Goal: Task Accomplishment & Management: Manage account settings

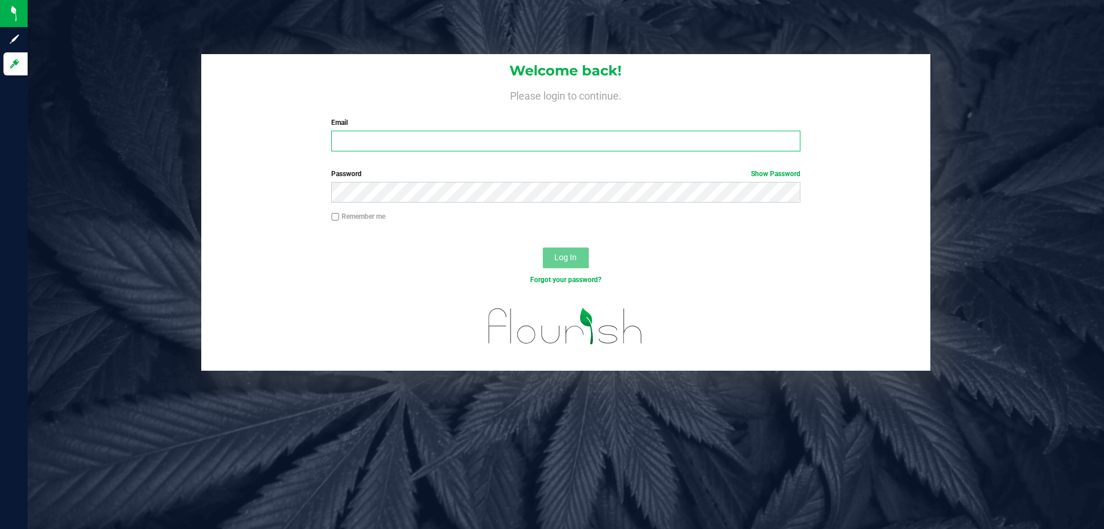
click at [442, 141] on input "Email" at bounding box center [565, 141] width 469 height 21
type input "[EMAIL_ADDRESS][DOMAIN_NAME]"
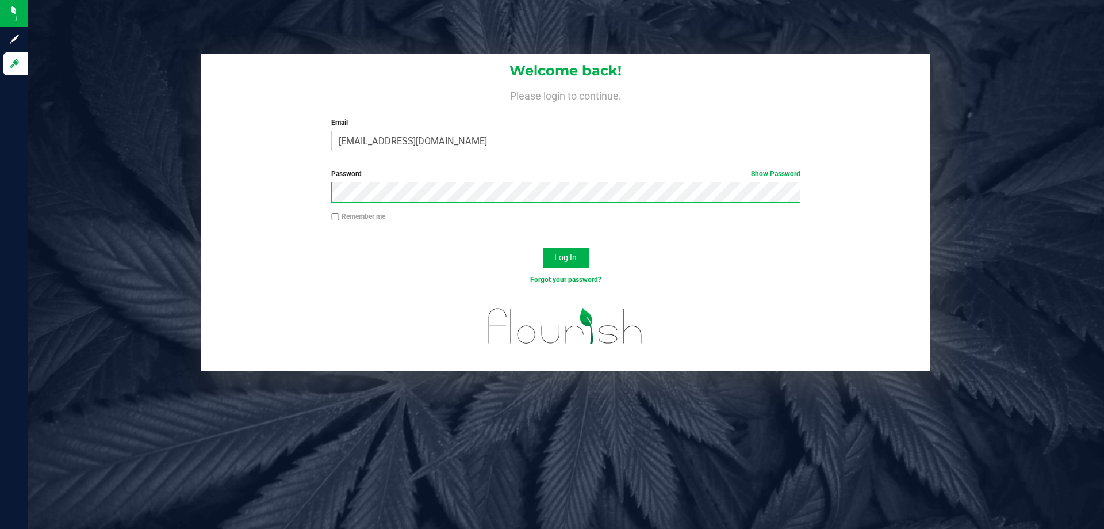
click at [543, 247] on button "Log In" at bounding box center [566, 257] width 46 height 21
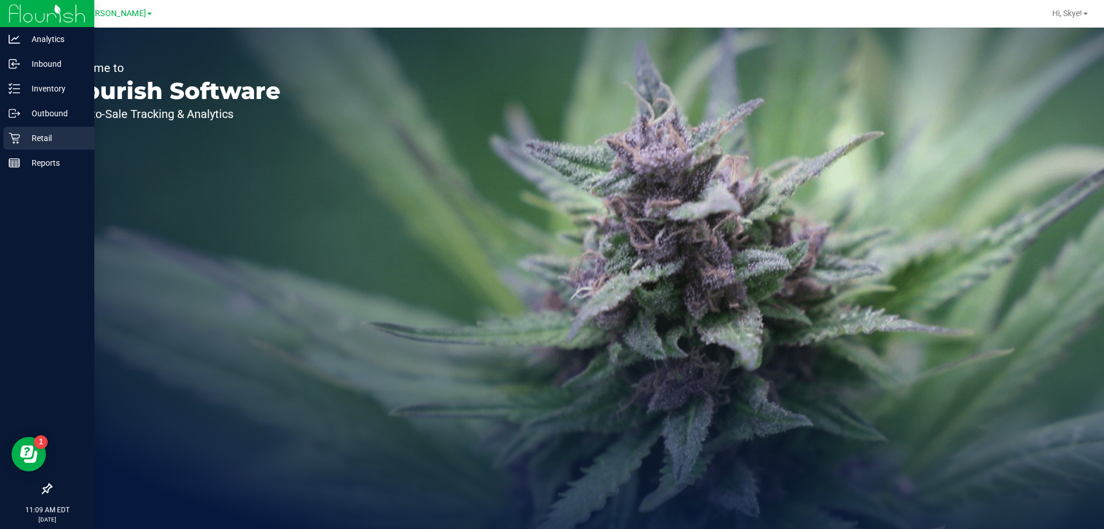
click at [32, 139] on p "Retail" at bounding box center [54, 138] width 69 height 14
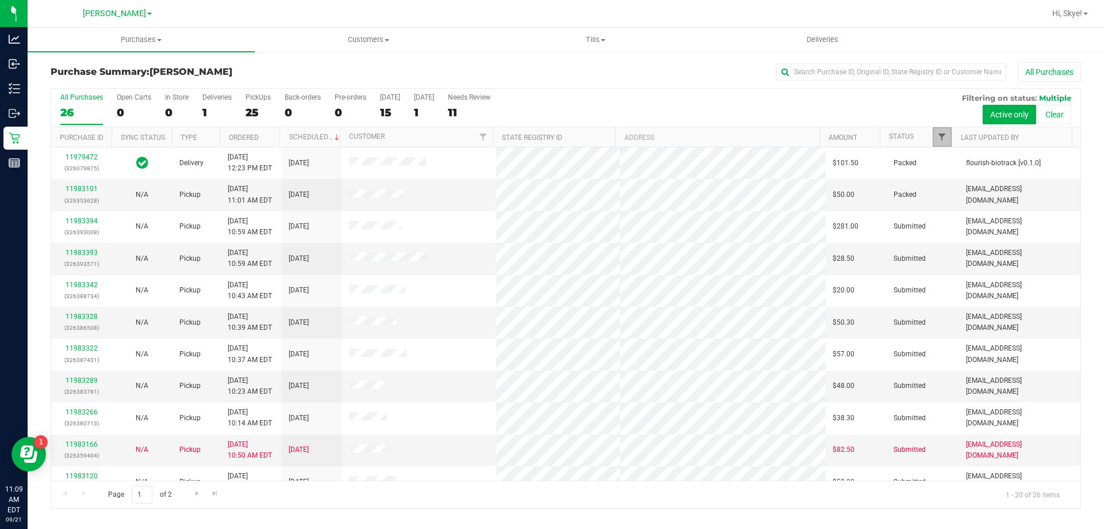
click at [943, 135] on span "Filter" at bounding box center [942, 136] width 9 height 9
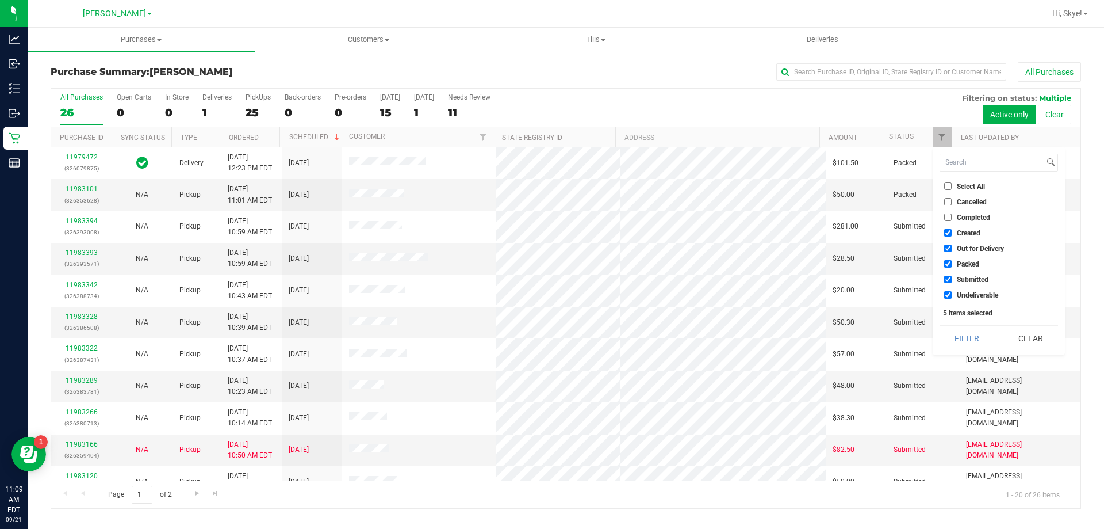
click at [972, 232] on span "Created" at bounding box center [969, 233] width 24 height 7
click at [952, 232] on input "Created" at bounding box center [947, 232] width 7 height 7
checkbox input "false"
click at [959, 251] on span "Out for Delivery" at bounding box center [980, 248] width 47 height 7
click at [952, 251] on input "Out for Delivery" at bounding box center [947, 247] width 7 height 7
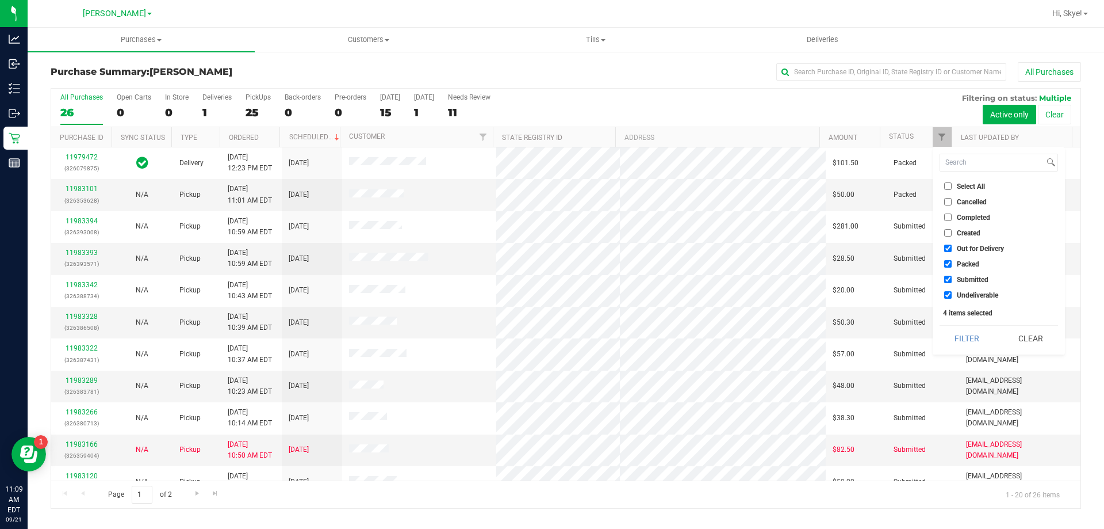
checkbox input "false"
click at [962, 266] on span "Packed" at bounding box center [968, 264] width 22 height 7
click at [952, 266] on input "Packed" at bounding box center [947, 263] width 7 height 7
checkbox input "false"
click at [968, 299] on li "Undeliverable" at bounding box center [999, 295] width 118 height 12
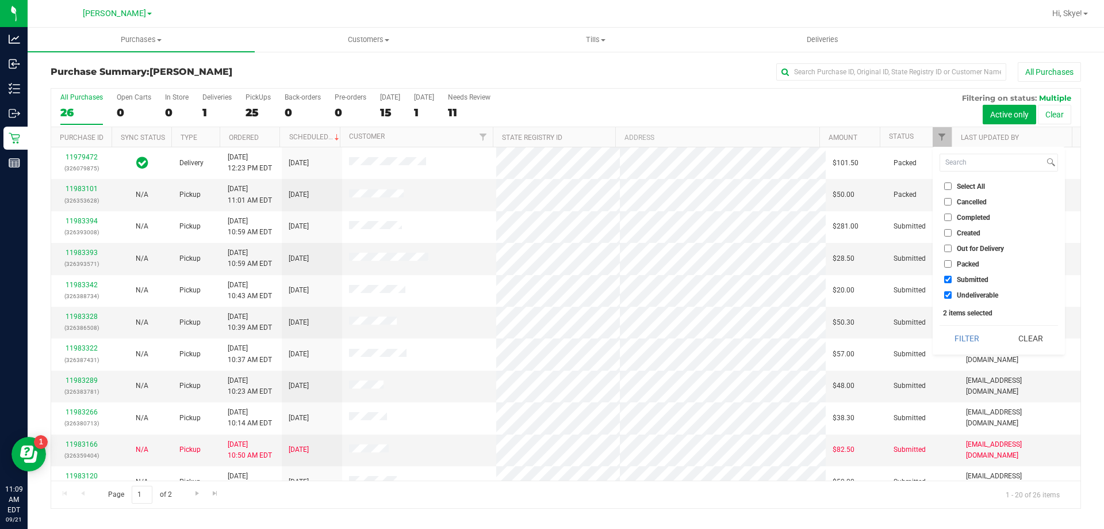
click at [965, 297] on span "Undeliverable" at bounding box center [977, 295] width 41 height 7
click at [952, 297] on input "Undeliverable" at bounding box center [947, 294] width 7 height 7
checkbox input "false"
click at [963, 333] on button "Filter" at bounding box center [967, 338] width 55 height 25
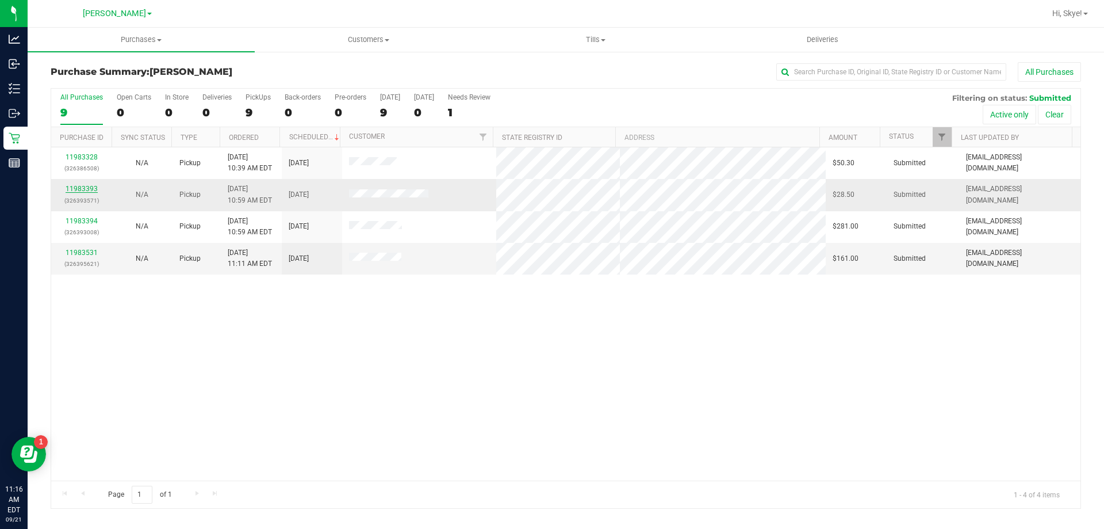
click at [89, 186] on link "11983393" at bounding box center [82, 189] width 32 height 8
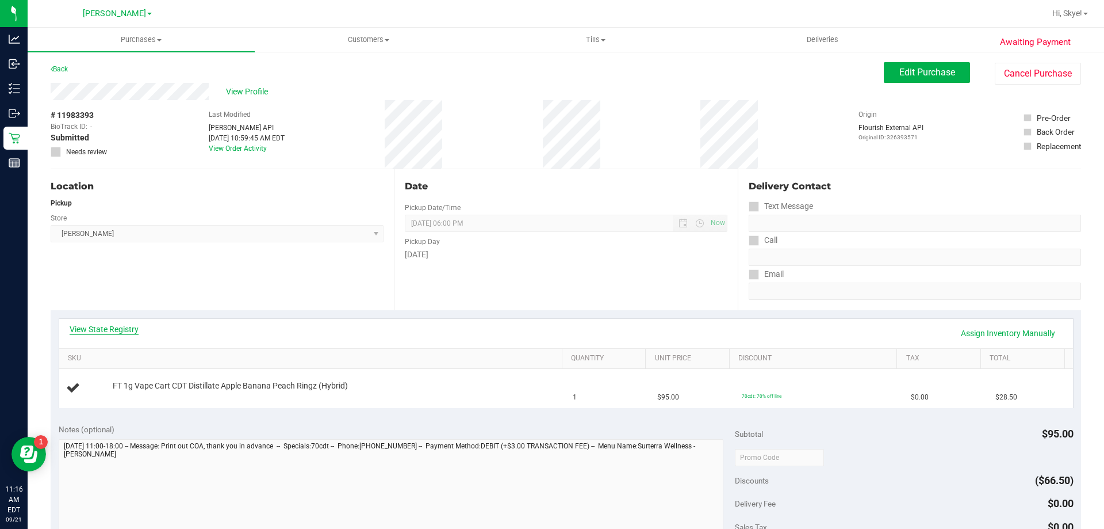
click at [106, 332] on link "View State Registry" at bounding box center [104, 329] width 69 height 12
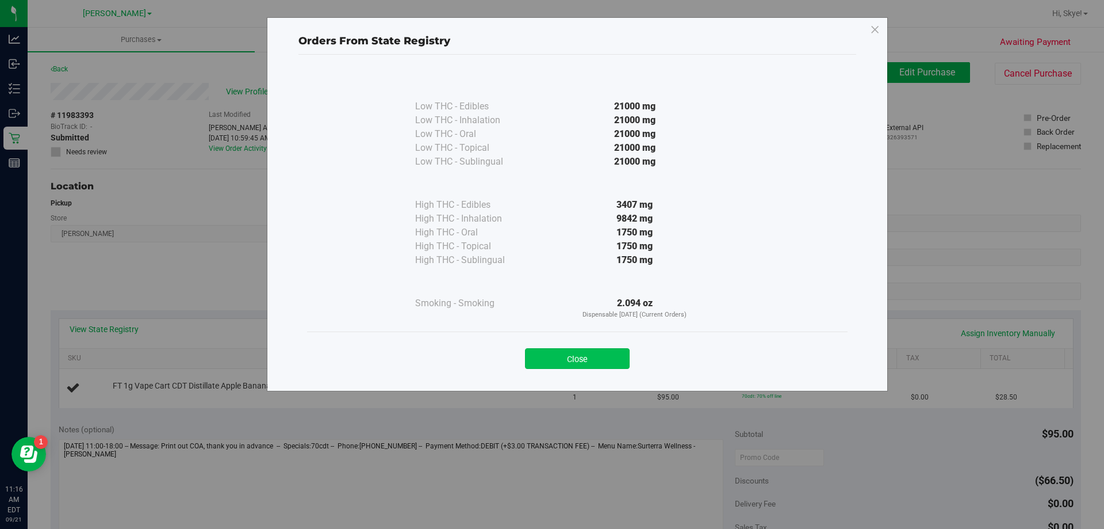
click at [603, 357] on button "Close" at bounding box center [577, 358] width 105 height 21
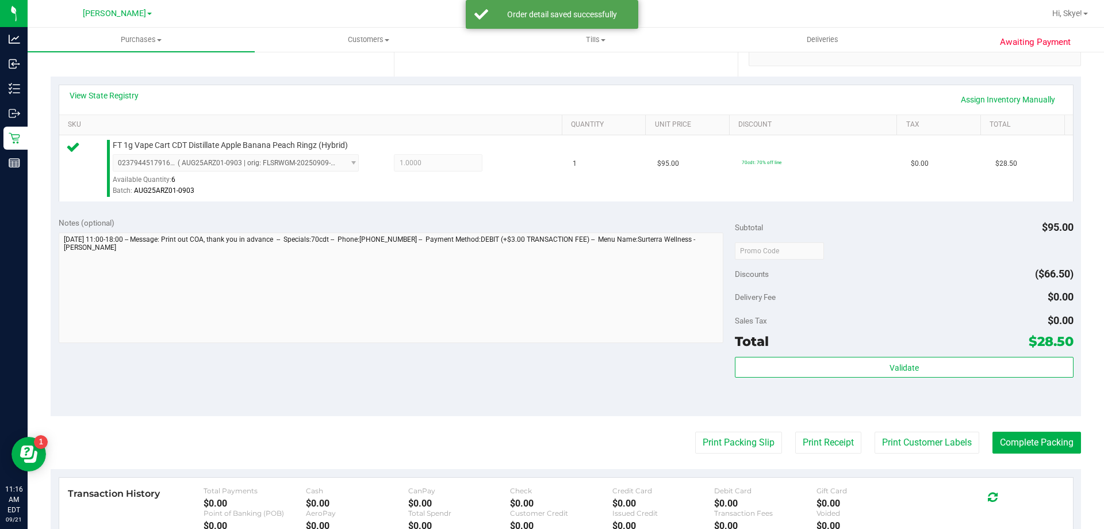
scroll to position [236, 0]
click at [945, 377] on div "Validate" at bounding box center [904, 380] width 338 height 52
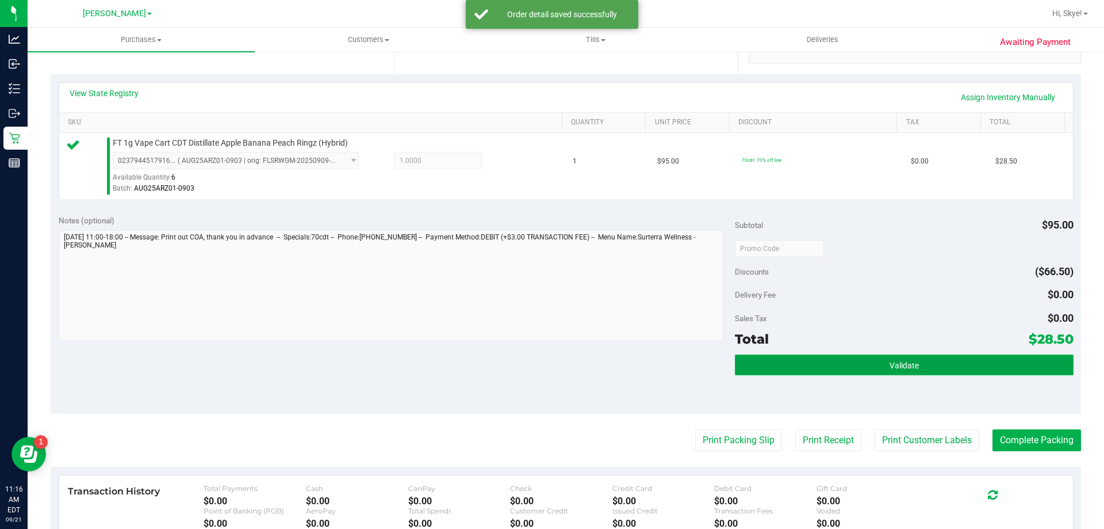
click at [941, 365] on button "Validate" at bounding box center [904, 364] width 338 height 21
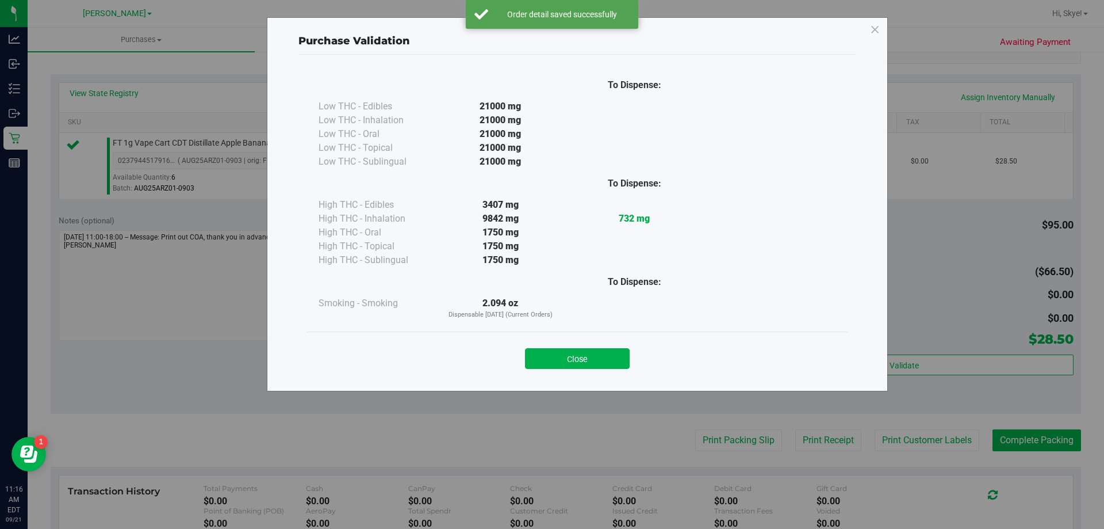
click at [578, 365] on button "Close" at bounding box center [577, 358] width 105 height 21
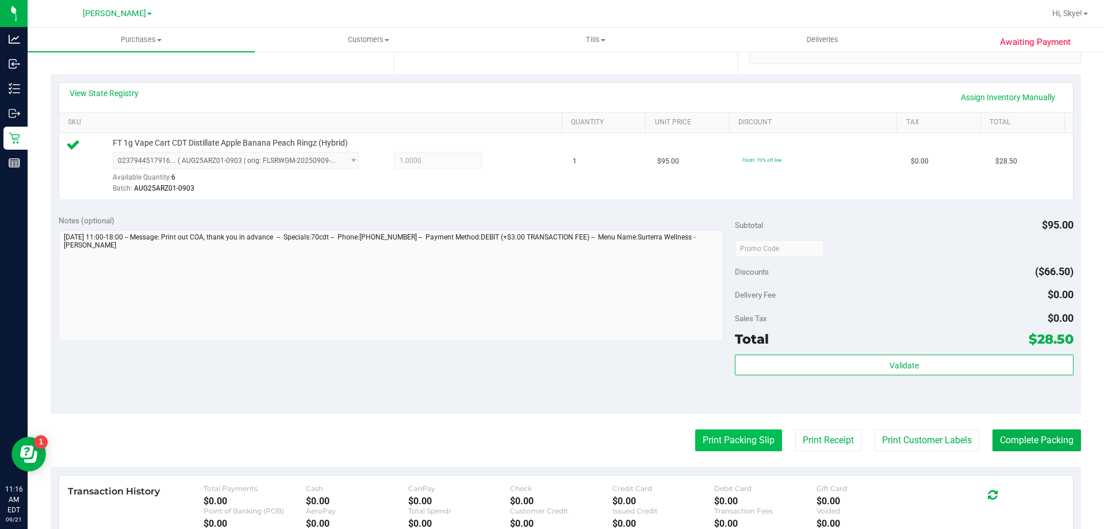
click at [716, 436] on button "Print Packing Slip" at bounding box center [738, 440] width 87 height 22
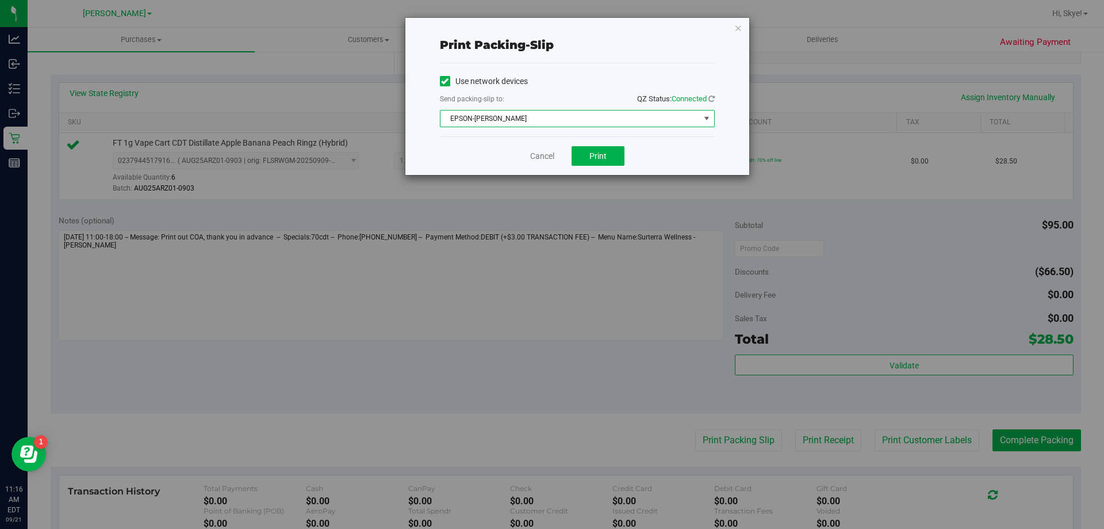
click at [511, 112] on span "EPSON-[PERSON_NAME]" at bounding box center [570, 118] width 259 height 16
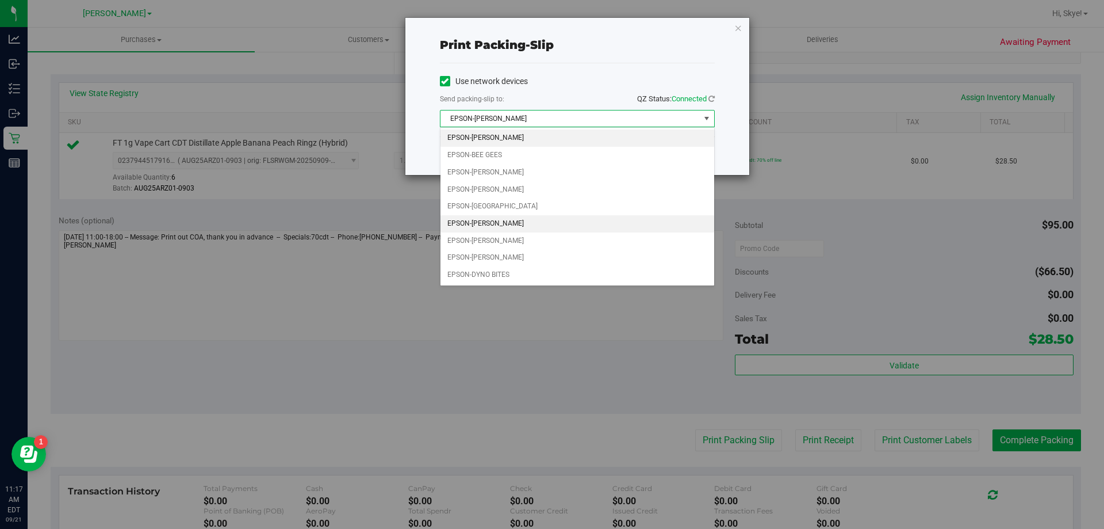
click at [504, 223] on li "EPSON-[PERSON_NAME]" at bounding box center [578, 223] width 274 height 17
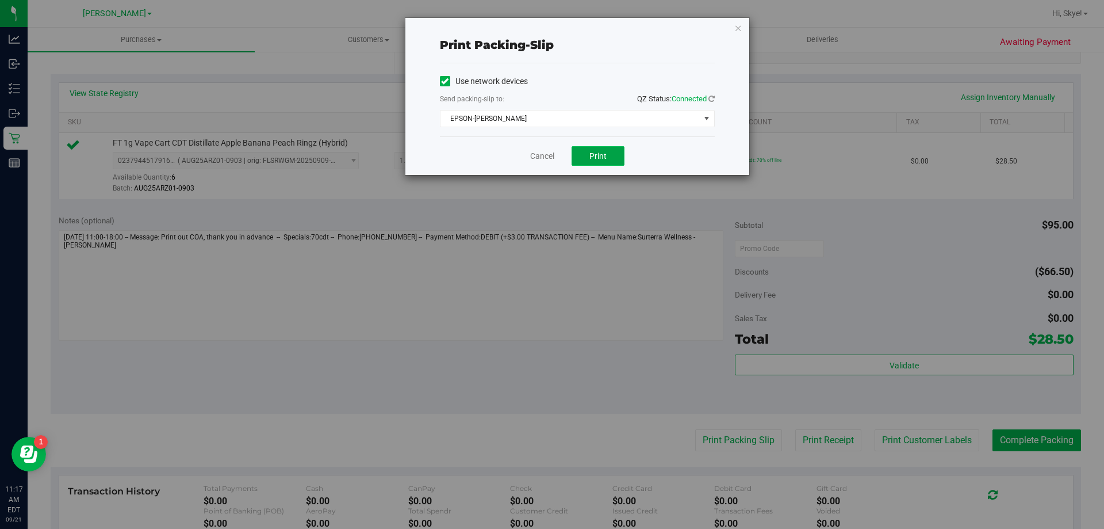
click at [599, 155] on span "Print" at bounding box center [598, 155] width 17 height 9
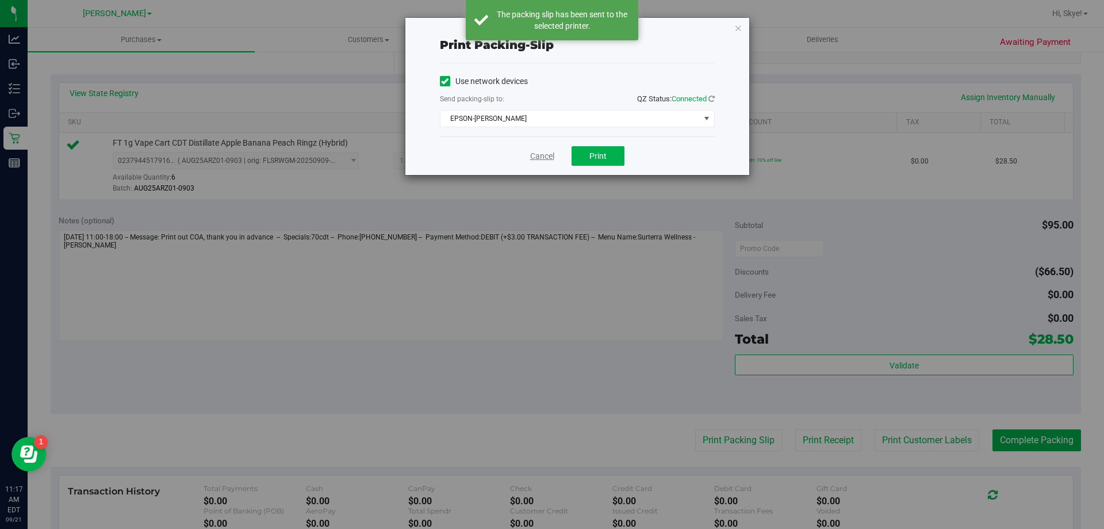
click at [545, 155] on link "Cancel" at bounding box center [542, 156] width 24 height 12
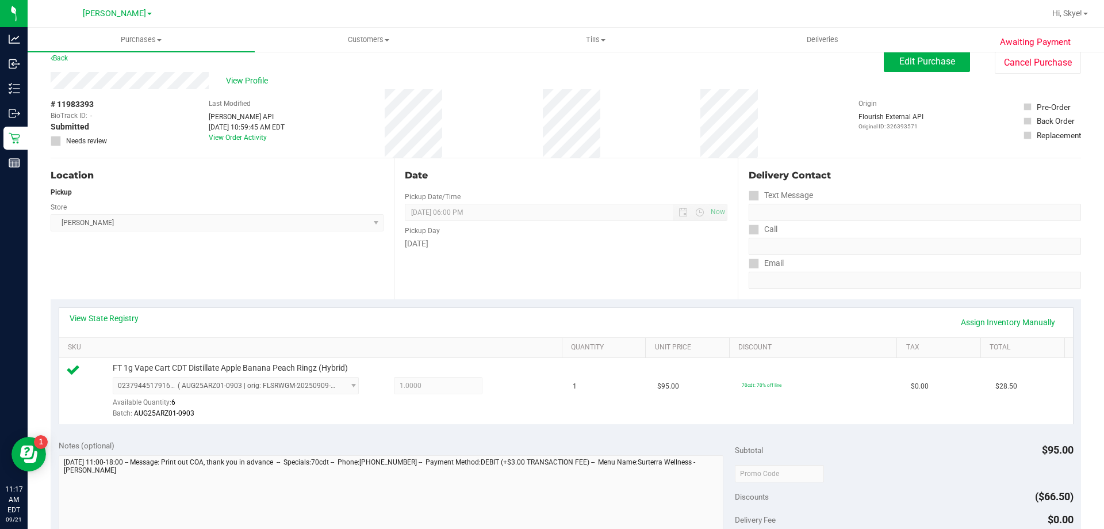
scroll to position [0, 0]
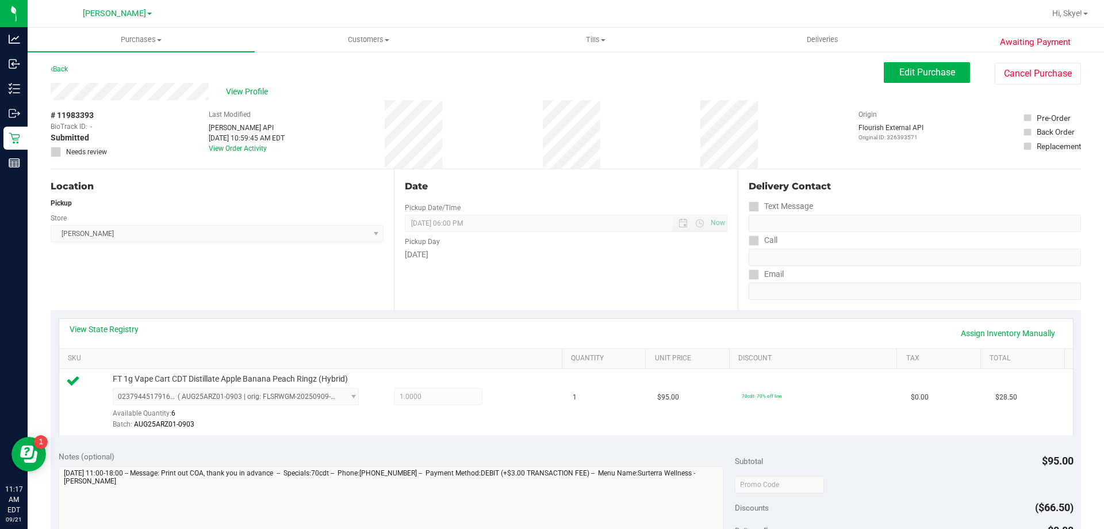
click at [649, 144] on div "# 11983393 BioTrack ID: - Submitted Needs review Last Modified [PERSON_NAME] AP…" at bounding box center [566, 134] width 1031 height 68
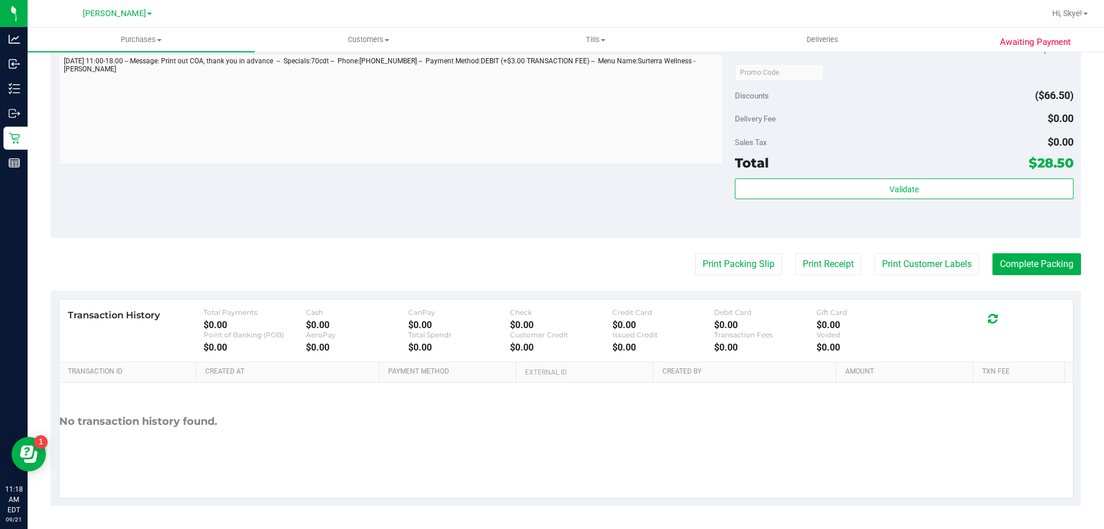
click at [932, 203] on div "Validate" at bounding box center [904, 204] width 338 height 52
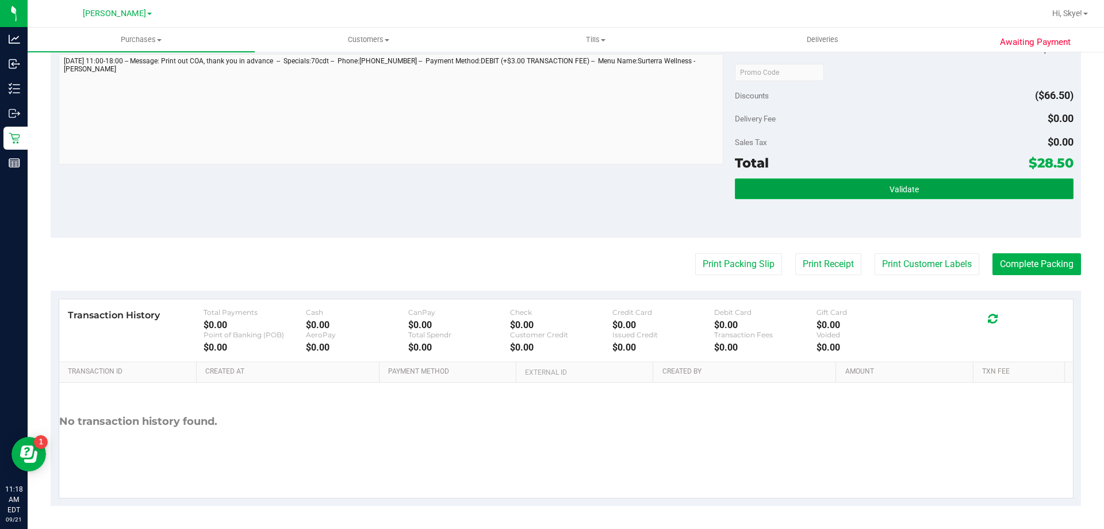
click at [938, 188] on button "Validate" at bounding box center [904, 188] width 338 height 21
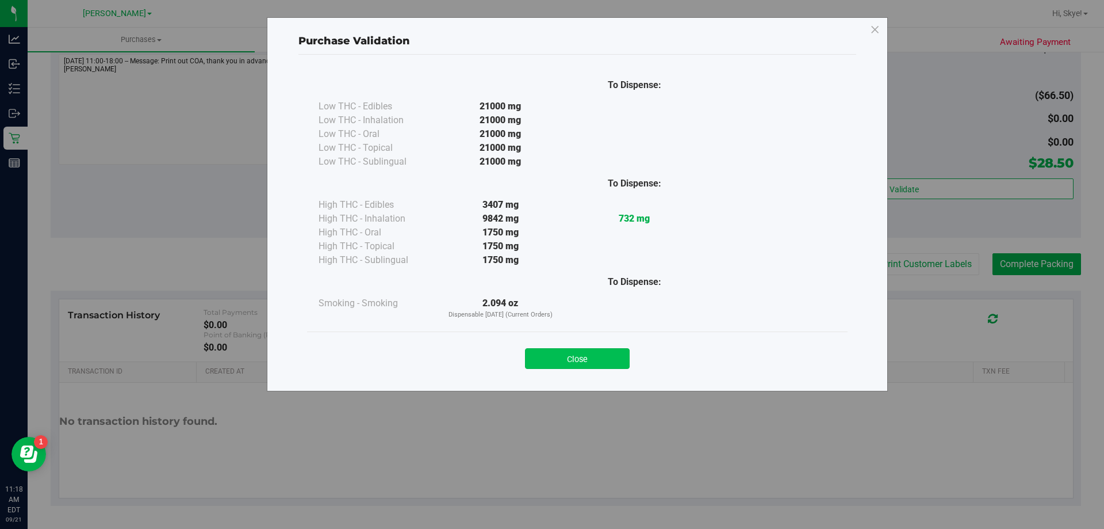
click at [614, 361] on button "Close" at bounding box center [577, 358] width 105 height 21
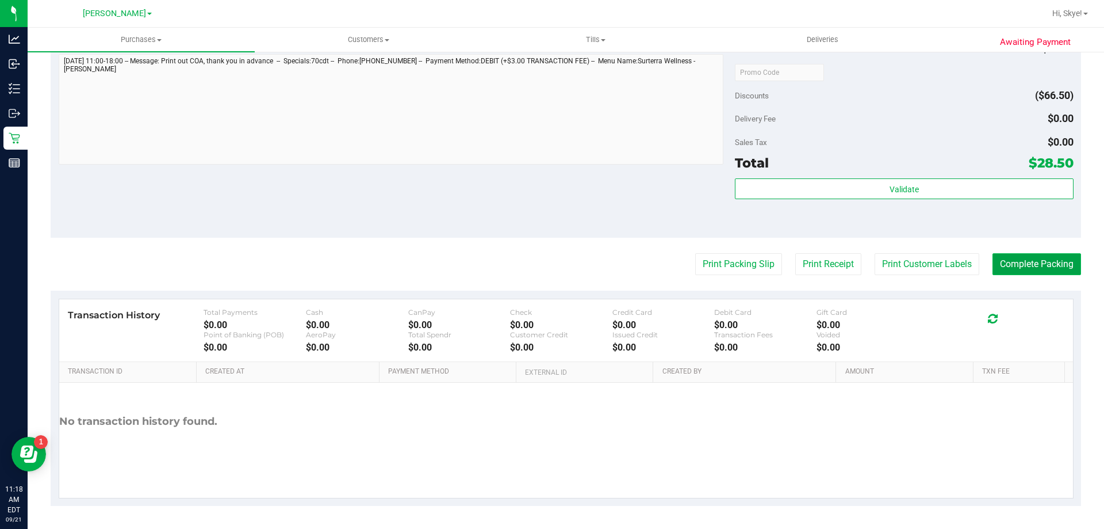
click at [1016, 269] on button "Complete Packing" at bounding box center [1037, 264] width 89 height 22
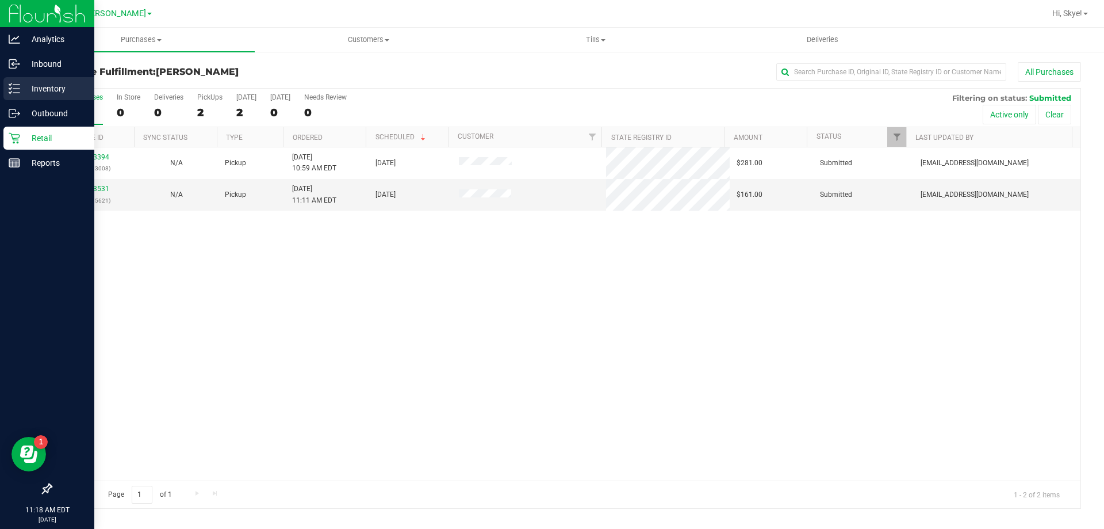
click at [40, 87] on p "Inventory" at bounding box center [54, 89] width 69 height 14
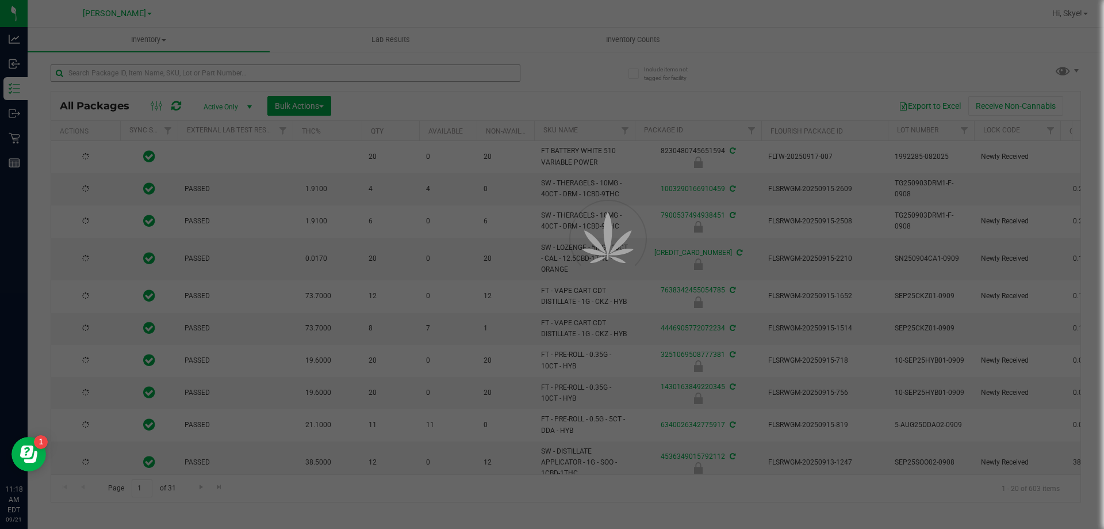
click at [148, 72] on div at bounding box center [552, 264] width 1104 height 529
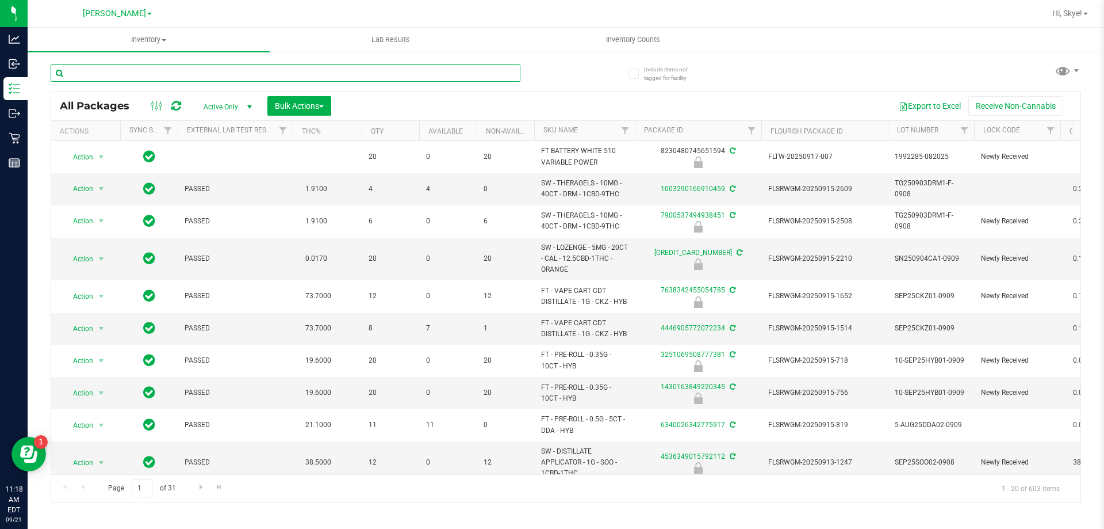
click at [148, 72] on input "text" at bounding box center [286, 72] width 470 height 17
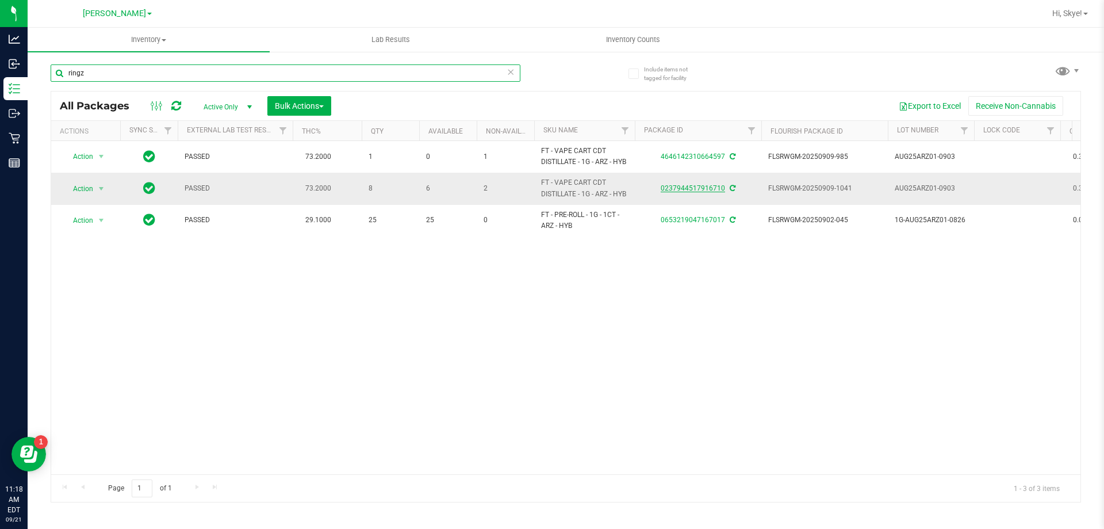
type input "ringz"
click at [703, 188] on link "0237944517916710" at bounding box center [693, 188] width 64 height 8
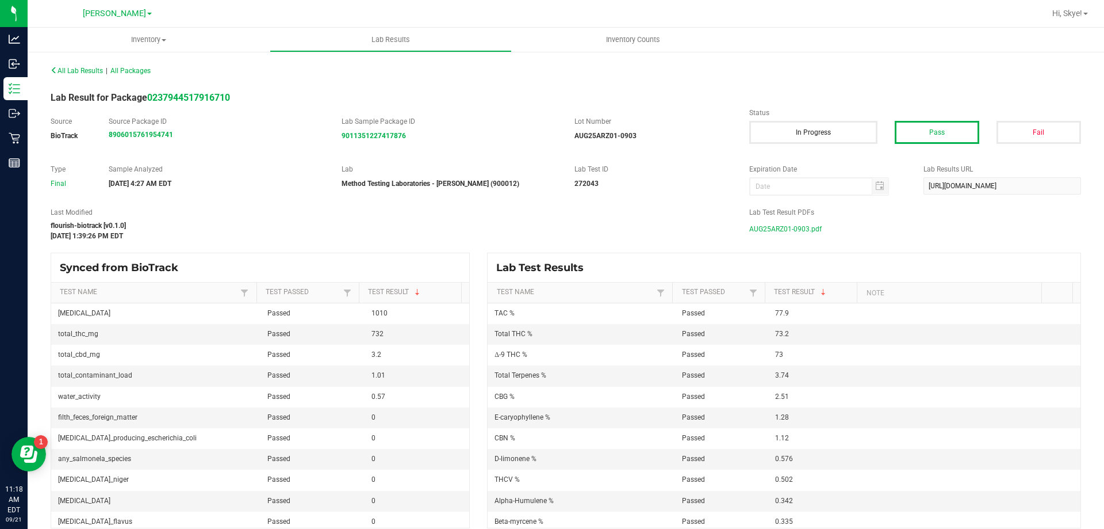
click at [763, 234] on span "AUG25ARZ01-0903.pdf" at bounding box center [785, 228] width 72 height 17
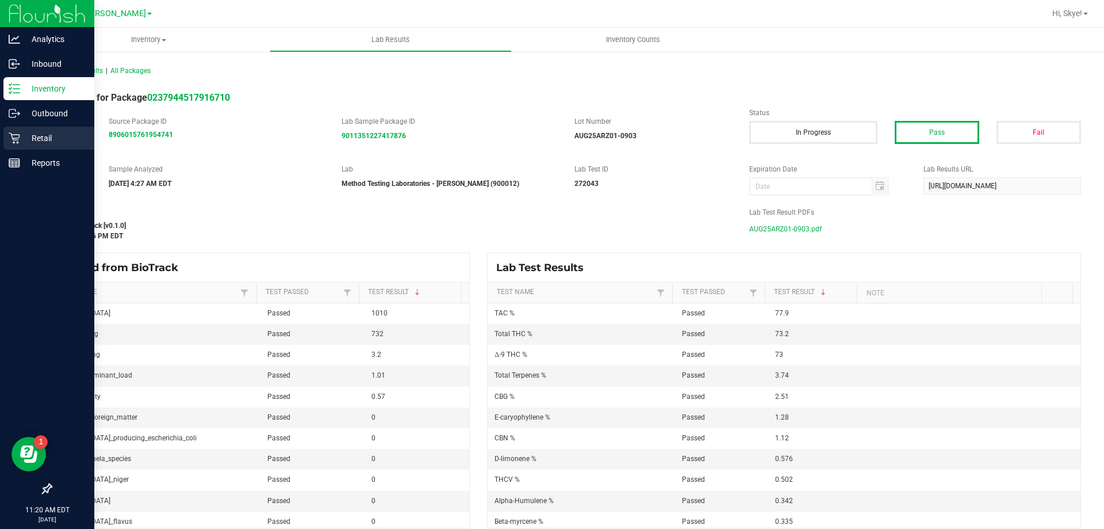
click at [20, 140] on icon at bounding box center [15, 138] width 12 height 12
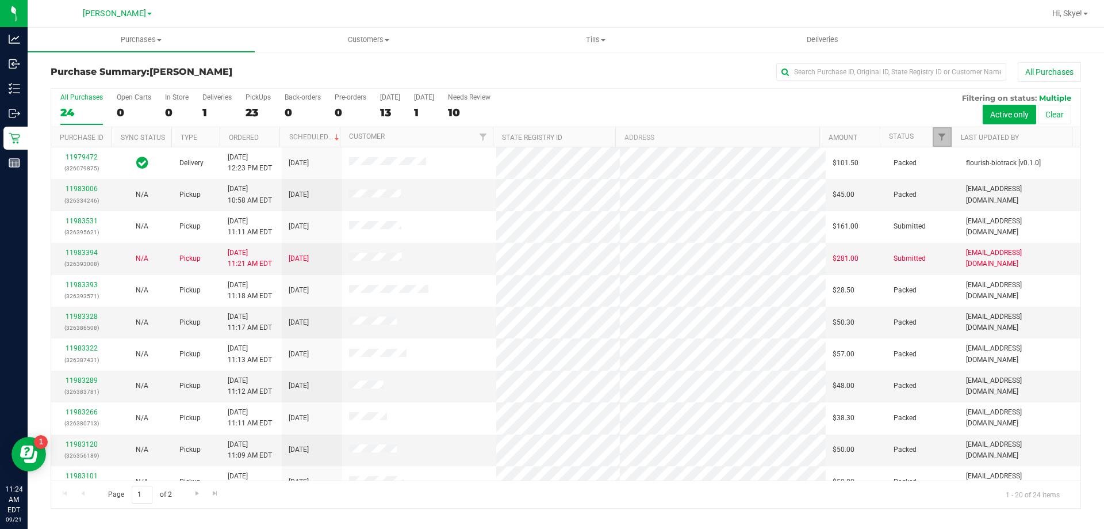
click at [948, 139] on link "Filter" at bounding box center [942, 137] width 19 height 20
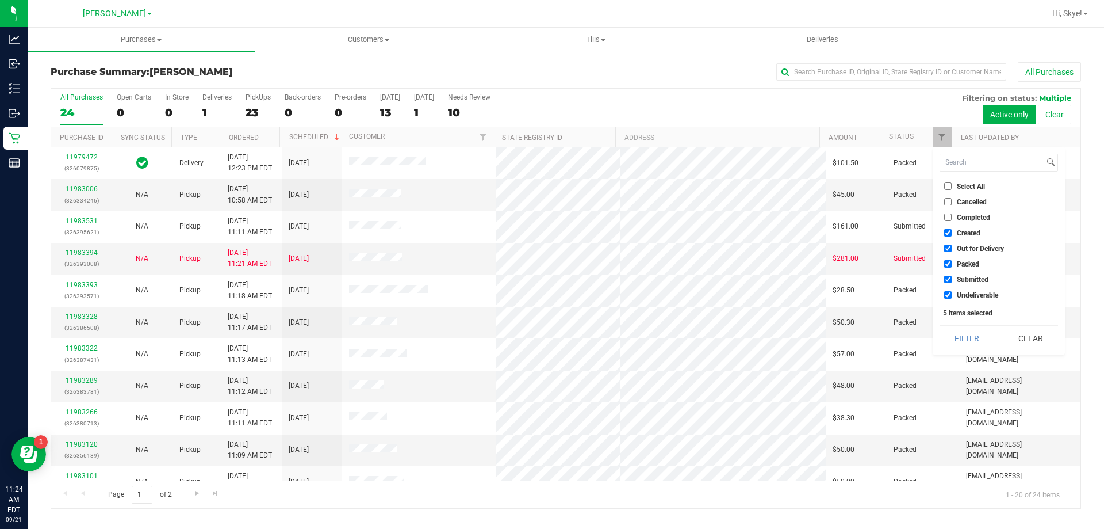
click at [972, 232] on span "Created" at bounding box center [969, 233] width 24 height 7
click at [952, 232] on input "Created" at bounding box center [947, 232] width 7 height 7
checkbox input "false"
click at [973, 250] on span "Out for Delivery" at bounding box center [980, 248] width 47 height 7
click at [952, 250] on input "Out for Delivery" at bounding box center [947, 247] width 7 height 7
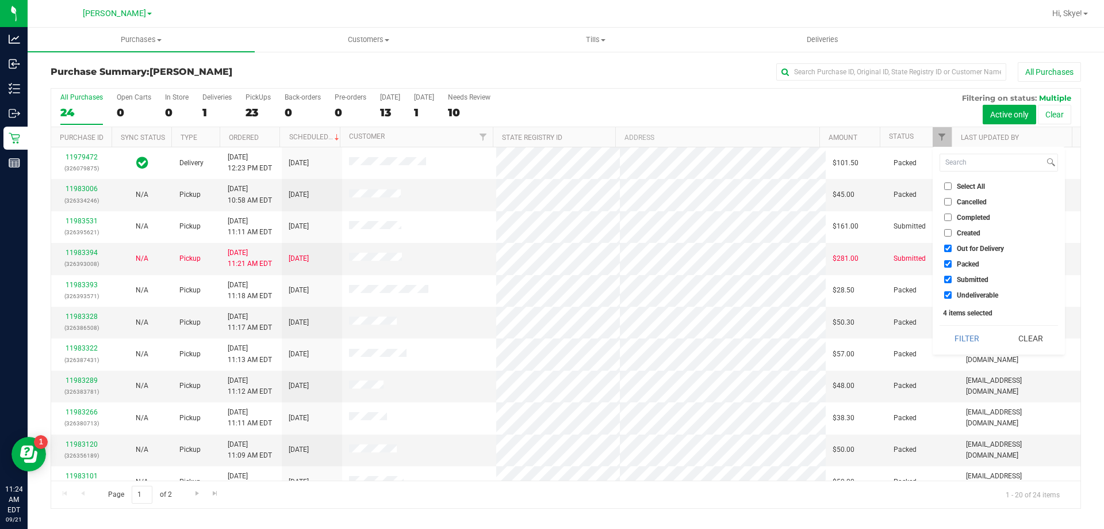
checkbox input "false"
click at [972, 264] on span "Packed" at bounding box center [968, 264] width 22 height 7
click at [952, 264] on input "Packed" at bounding box center [947, 263] width 7 height 7
checkbox input "false"
click at [962, 292] on span "Undeliverable" at bounding box center [977, 295] width 41 height 7
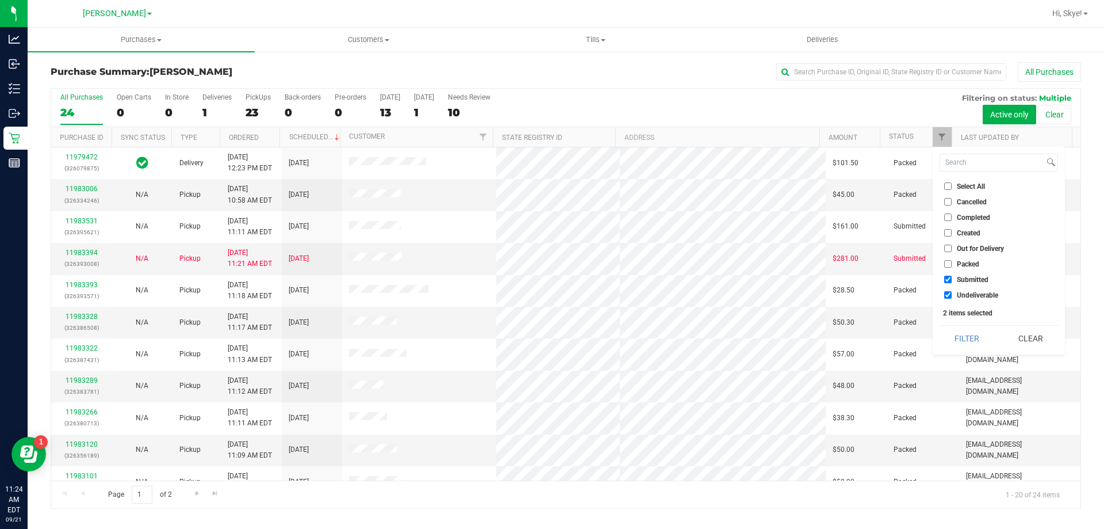
click at [952, 291] on input "Undeliverable" at bounding box center [947, 294] width 7 height 7
checkbox input "false"
click at [961, 331] on button "Filter" at bounding box center [967, 338] width 55 height 25
